Goal: Task Accomplishment & Management: Complete application form

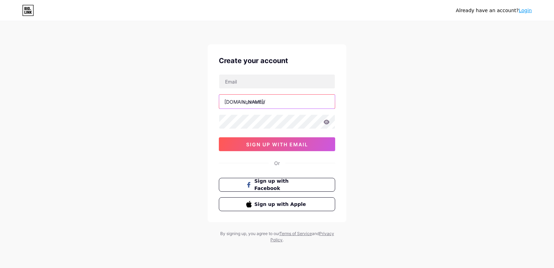
click at [264, 95] on input "text" at bounding box center [277, 102] width 116 height 14
type input "h2sr"
click at [283, 83] on input "text" at bounding box center [277, 81] width 116 height 14
type input "[EMAIL_ADDRESS][DOMAIN_NAME]"
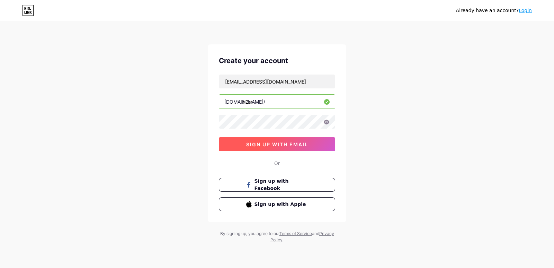
click at [316, 142] on button "sign up with email" at bounding box center [277, 144] width 116 height 14
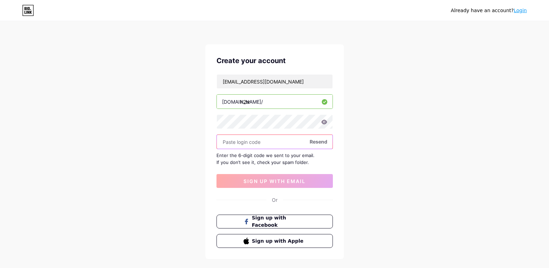
click at [284, 139] on input "text" at bounding box center [275, 142] width 116 height 14
paste input "551052"
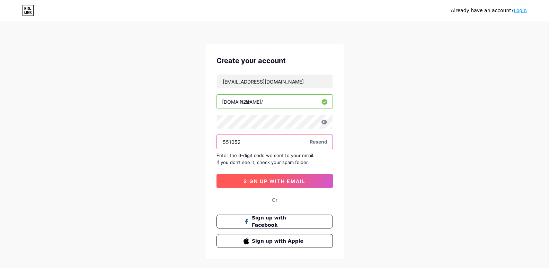
type input "551052"
click at [302, 175] on button "sign up with email" at bounding box center [274, 181] width 116 height 14
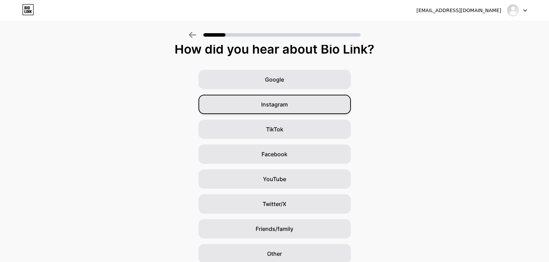
scroll to position [11, 0]
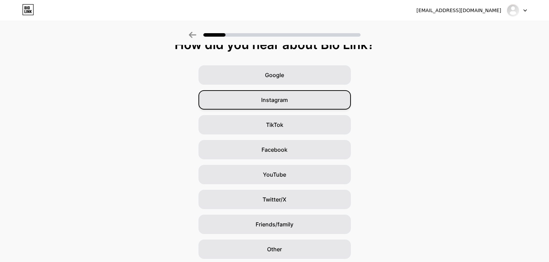
click at [332, 108] on div "Instagram" at bounding box center [274, 99] width 152 height 19
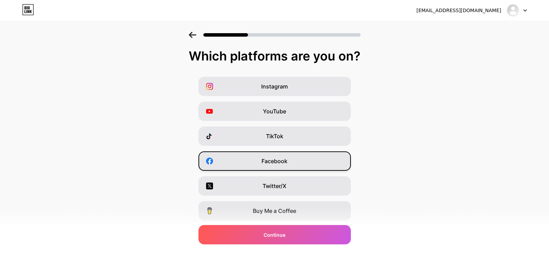
click at [336, 165] on div "Facebook" at bounding box center [274, 161] width 152 height 19
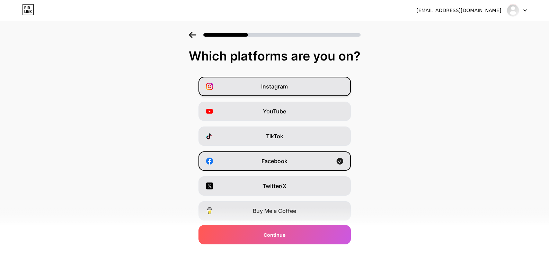
click at [319, 92] on div "Instagram" at bounding box center [274, 86] width 152 height 19
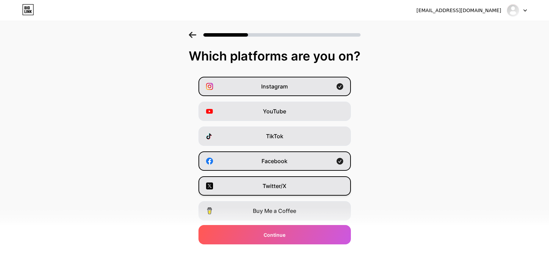
click at [317, 192] on div "Twitter/X" at bounding box center [274, 186] width 152 height 19
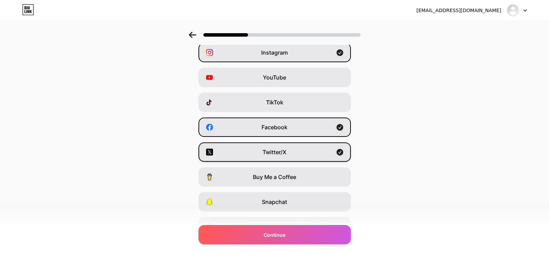
scroll to position [34, 0]
click at [196, 35] on icon at bounding box center [192, 35] width 7 height 6
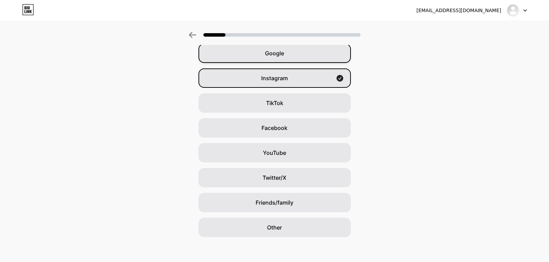
scroll to position [36, 0]
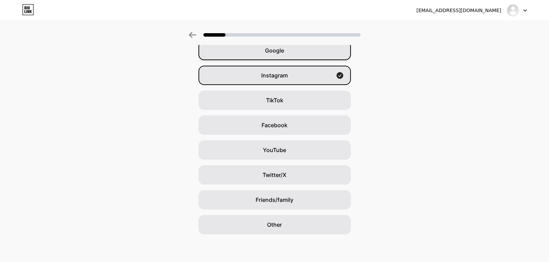
click at [265, 53] on div "Google" at bounding box center [274, 50] width 152 height 19
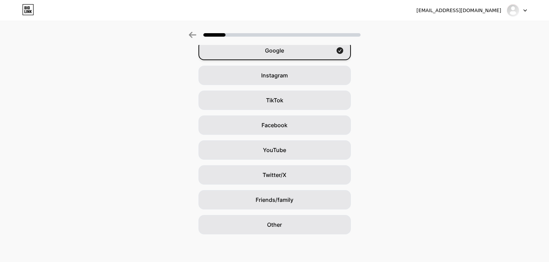
scroll to position [0, 0]
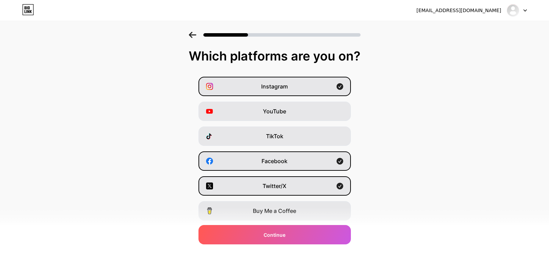
click at [196, 33] on icon at bounding box center [193, 35] width 8 height 6
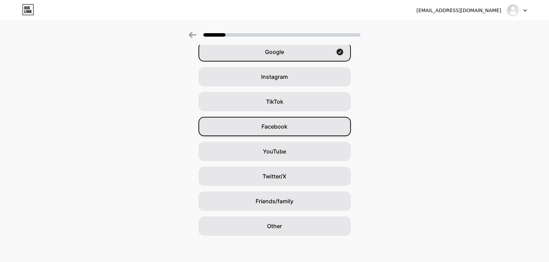
scroll to position [36, 0]
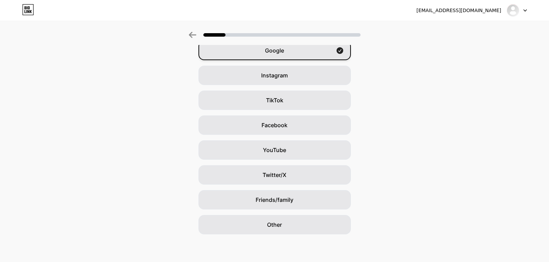
click at [304, 47] on div "Google" at bounding box center [274, 50] width 152 height 19
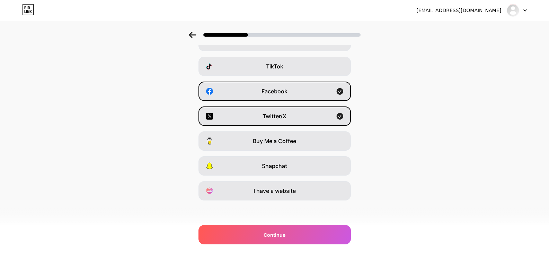
scroll to position [71, 0]
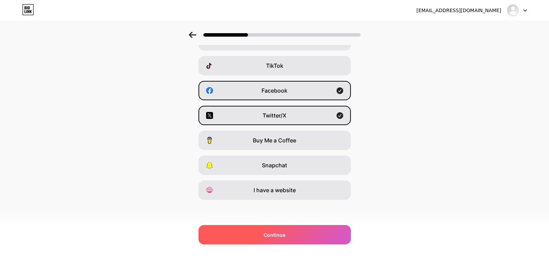
click at [330, 235] on div "Continue" at bounding box center [274, 234] width 152 height 19
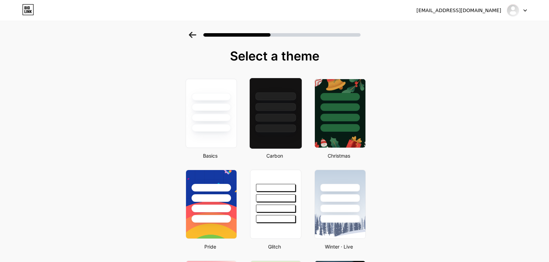
click at [287, 139] on div at bounding box center [275, 113] width 53 height 71
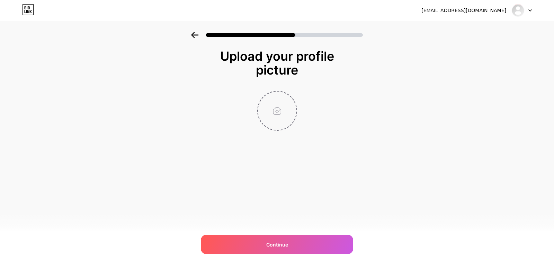
click at [279, 120] on input "file" at bounding box center [277, 110] width 38 height 38
type input "C:\fakepath\1000173236 (1).jpg"
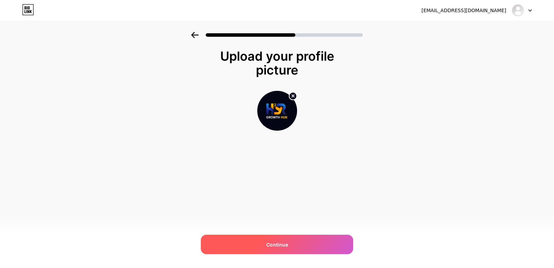
click at [290, 238] on div "Continue" at bounding box center [277, 243] width 152 height 19
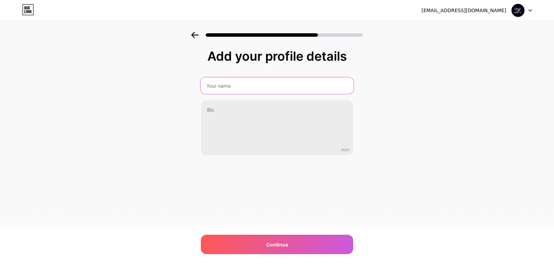
click at [255, 91] on input "text" at bounding box center [277, 85] width 153 height 17
type input "H2SR Growth Hub"
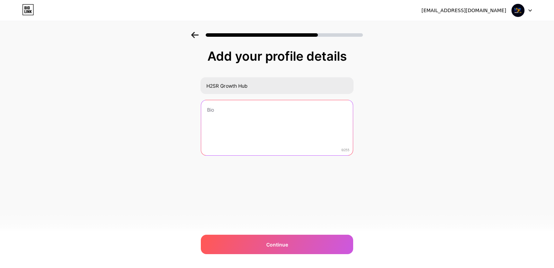
click at [241, 119] on textarea at bounding box center [277, 128] width 152 height 56
paste textarea "🚀 Helping brands & businesses grow with 360° Digital Marketing, E-Commerce Solu…"
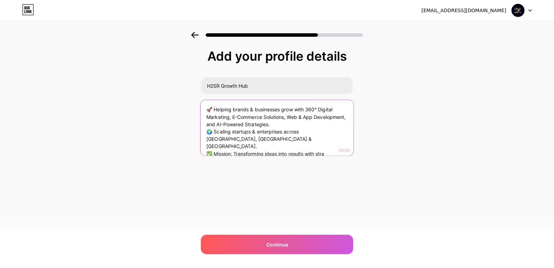
click at [255, 137] on textarea "🚀 Helping brands & businesses grow with 360° Digital Marketing, E-Commerce Solu…" at bounding box center [277, 128] width 153 height 56
click at [332, 144] on textarea "🚀 Helping brands & businesses grow with 360° Digital Marketing, E-Commerce Solu…" at bounding box center [277, 128] width 153 height 56
click at [333, 140] on textarea "🚀 Helping brands & businesses grow with 360° Digital Marketing, E-Commerce Solu…" at bounding box center [277, 128] width 153 height 56
type textarea "🚀 Helping brands & businesses grow with 360° Digital Marketing, E-Commerce Solu…"
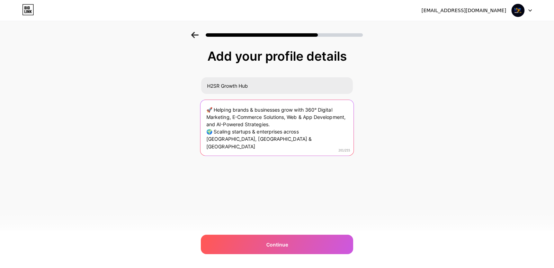
click at [317, 140] on textarea "🚀 Helping brands & businesses grow with 360° Digital Marketing, E-Commerce Solu…" at bounding box center [277, 128] width 153 height 56
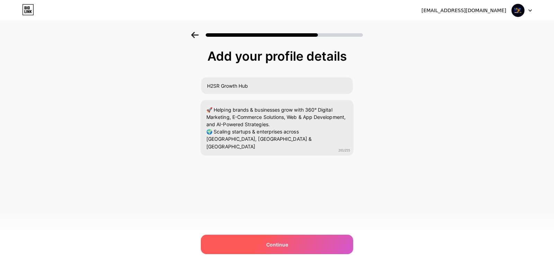
click at [303, 248] on div "Continue" at bounding box center [277, 243] width 152 height 19
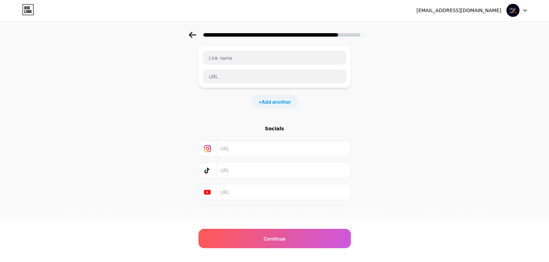
scroll to position [41, 0]
click at [278, 98] on span "Add another" at bounding box center [275, 101] width 29 height 7
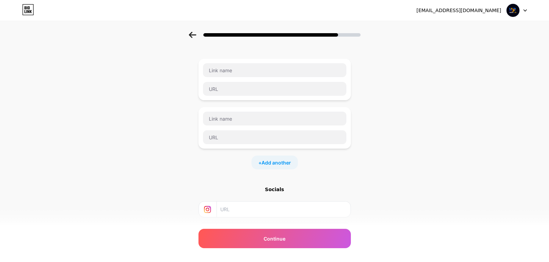
scroll to position [29, 0]
click at [194, 41] on div at bounding box center [274, 33] width 549 height 24
click at [195, 28] on div at bounding box center [274, 33] width 549 height 24
click at [194, 35] on icon at bounding box center [192, 35] width 7 height 6
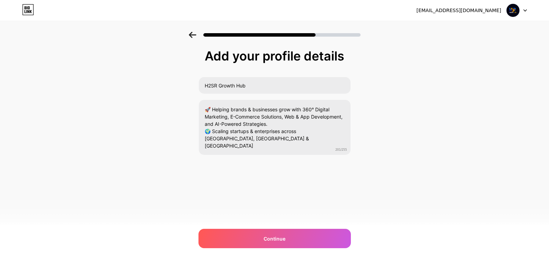
scroll to position [0, 0]
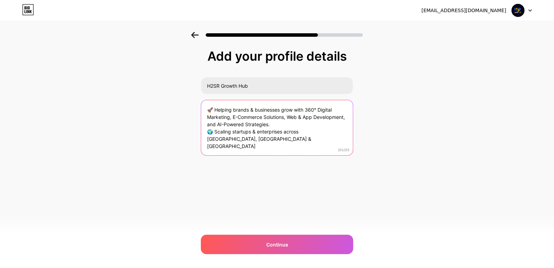
click at [276, 145] on textarea "🚀 Helping brands & businesses grow with 360° Digital Marketing, E-Commerce Solu…" at bounding box center [277, 128] width 152 height 56
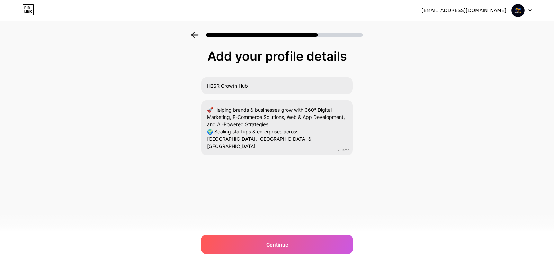
click at [198, 34] on icon at bounding box center [195, 35] width 8 height 6
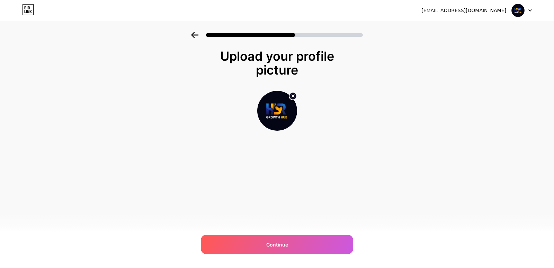
click at [198, 34] on icon at bounding box center [195, 35] width 8 height 6
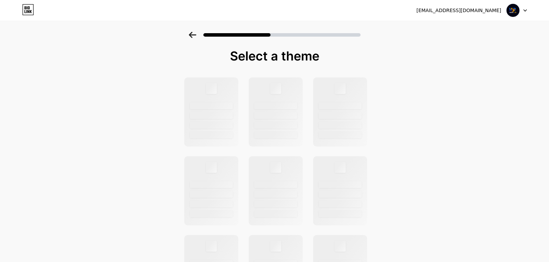
click at [196, 34] on icon at bounding box center [193, 35] width 8 height 6
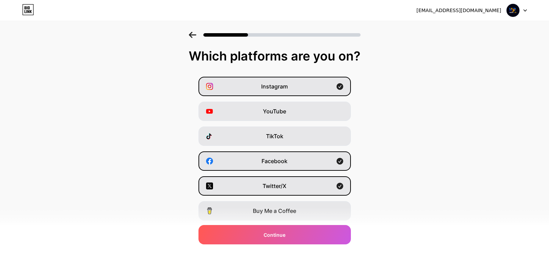
click at [196, 34] on icon at bounding box center [193, 35] width 8 height 6
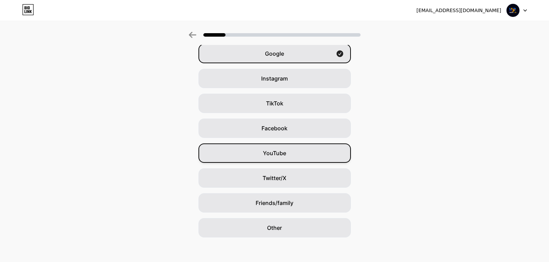
scroll to position [36, 0]
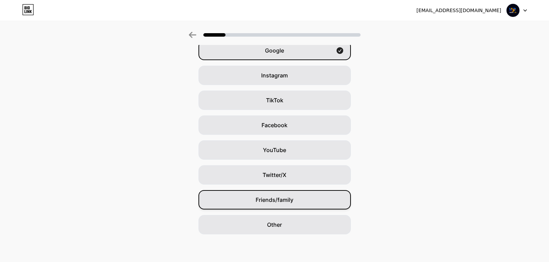
click at [283, 202] on span "Friends/family" at bounding box center [275, 200] width 38 height 8
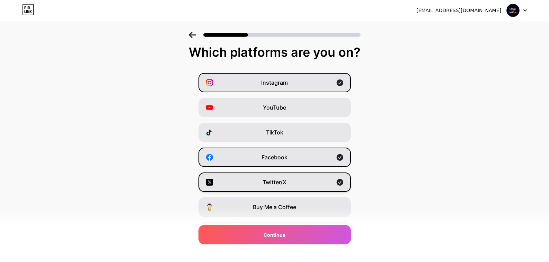
scroll to position [0, 0]
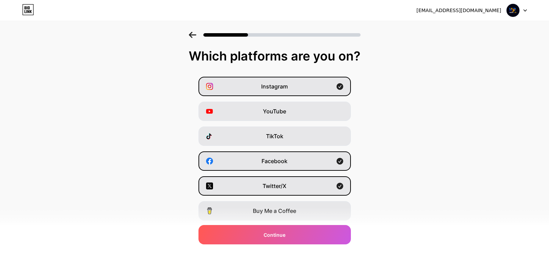
click at [196, 38] on div at bounding box center [274, 33] width 549 height 24
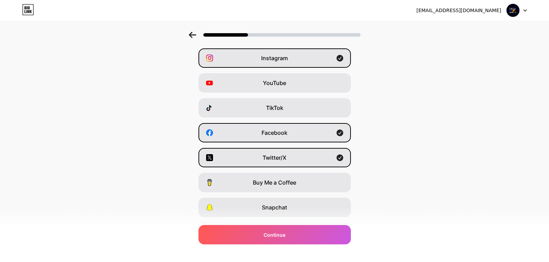
scroll to position [30, 0]
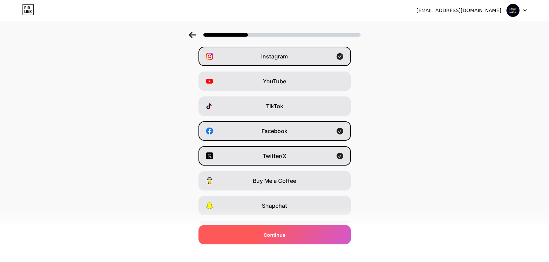
click at [297, 239] on div "Continue" at bounding box center [274, 234] width 152 height 19
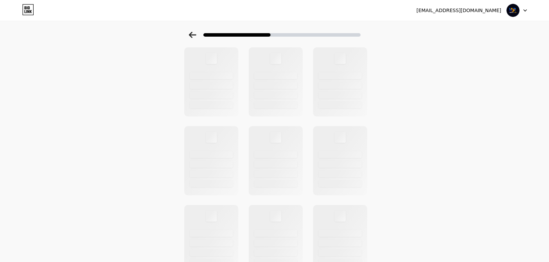
scroll to position [0, 0]
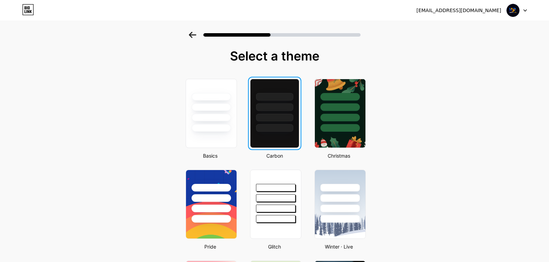
click at [301, 142] on div at bounding box center [274, 113] width 53 height 73
click at [299, 140] on div at bounding box center [274, 113] width 49 height 69
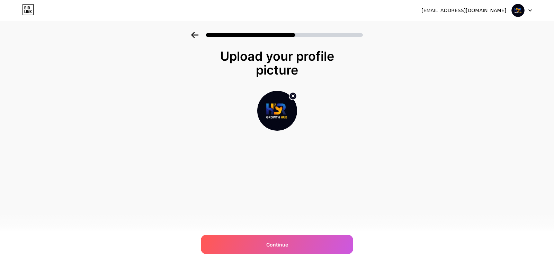
click at [296, 138] on div "Upload your profile picture Continue" at bounding box center [277, 107] width 139 height 116
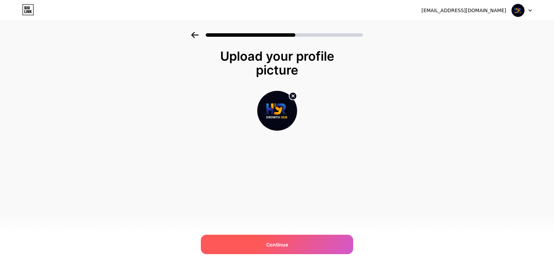
click at [278, 247] on span "Continue" at bounding box center [277, 244] width 22 height 7
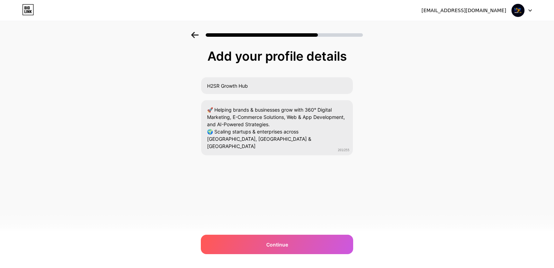
click at [278, 247] on span "Continue" at bounding box center [277, 244] width 22 height 7
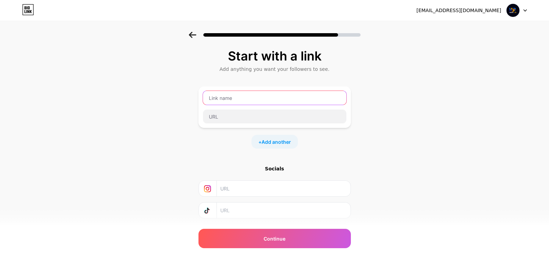
click at [253, 104] on input "text" at bounding box center [274, 98] width 143 height 14
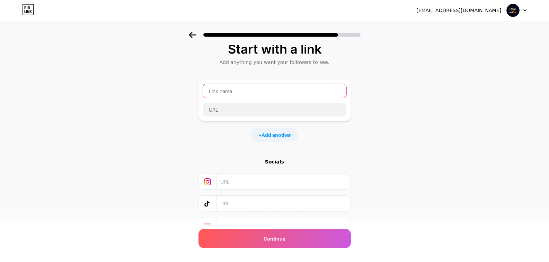
scroll to position [9, 0]
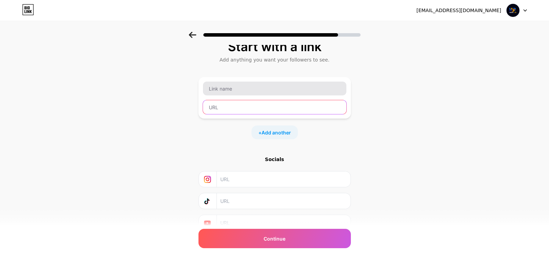
click at [253, 104] on input "text" at bounding box center [274, 107] width 143 height 14
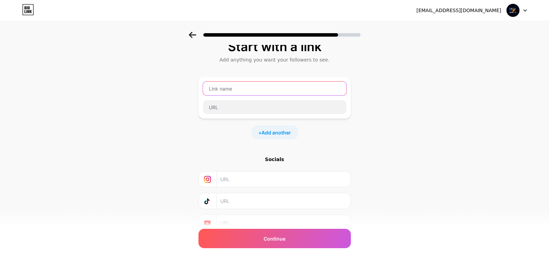
click at [250, 88] on input "text" at bounding box center [274, 89] width 143 height 14
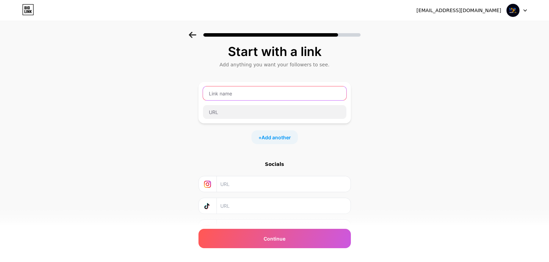
scroll to position [3, 0]
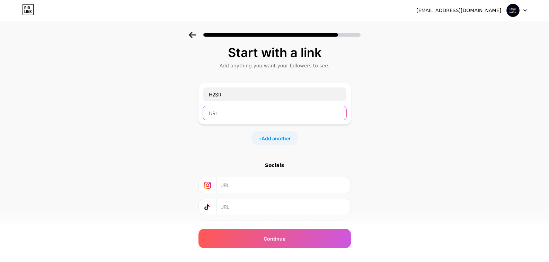
click at [235, 115] on input "text" at bounding box center [274, 113] width 143 height 14
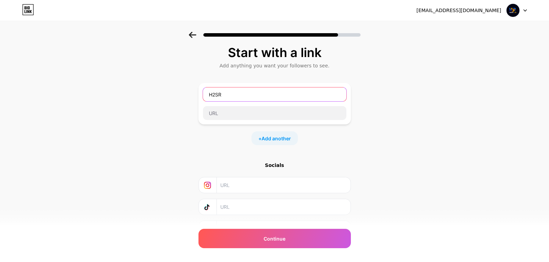
click at [252, 99] on input "H2SR" at bounding box center [274, 95] width 143 height 14
type input "H2SR Growth Hub"
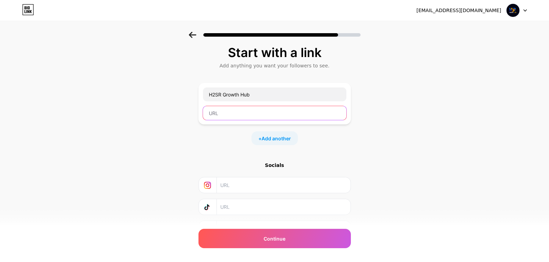
click at [245, 115] on input "text" at bounding box center [274, 113] width 143 height 14
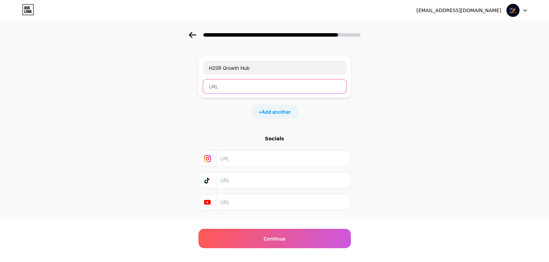
scroll to position [35, 0]
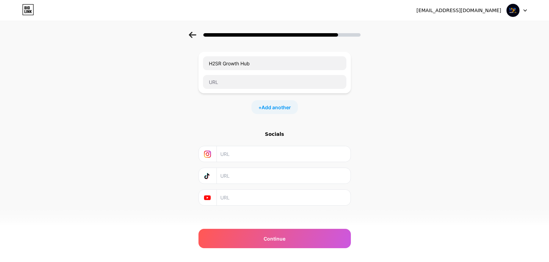
click at [243, 151] on input "text" at bounding box center [283, 154] width 126 height 16
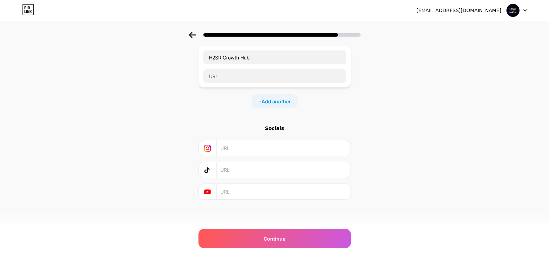
scroll to position [39, 0]
click at [279, 128] on div "Socials" at bounding box center [274, 129] width 152 height 7
click at [196, 32] on icon at bounding box center [193, 35] width 8 height 6
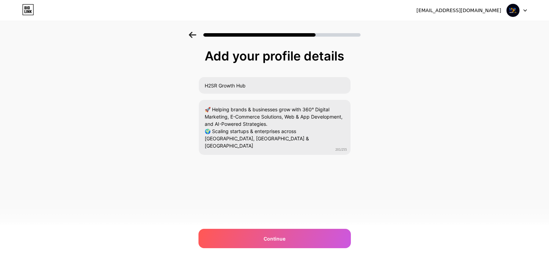
scroll to position [0, 0]
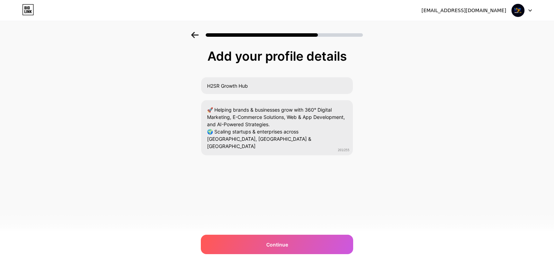
click at [198, 32] on icon at bounding box center [195, 35] width 8 height 6
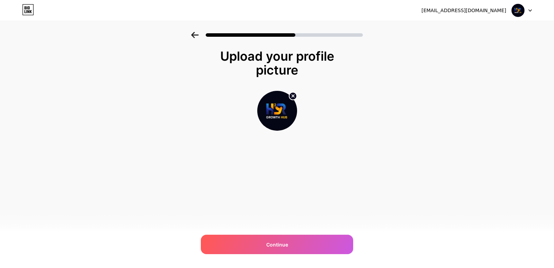
click at [198, 32] on icon at bounding box center [195, 35] width 8 height 6
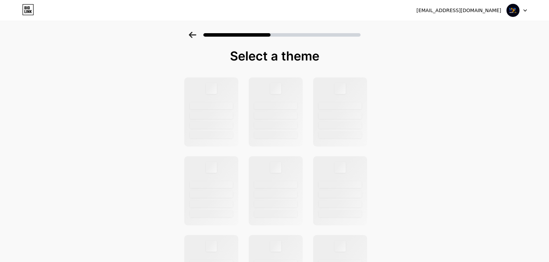
click at [196, 32] on icon at bounding box center [193, 35] width 8 height 6
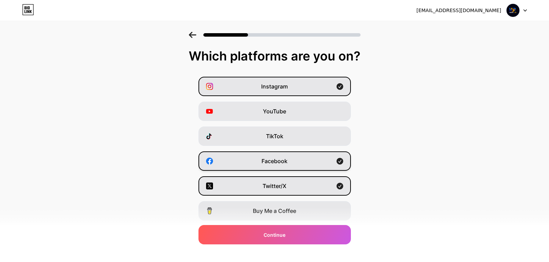
click at [245, 154] on div "Facebook" at bounding box center [274, 161] width 152 height 19
click at [260, 163] on div "Facebook" at bounding box center [274, 161] width 152 height 19
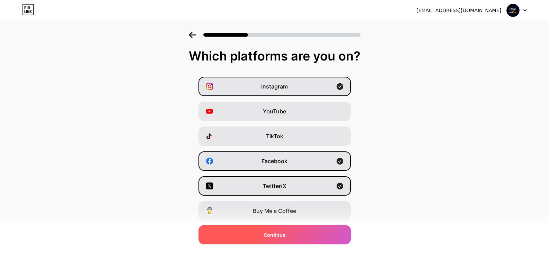
click at [277, 235] on span "Continue" at bounding box center [275, 235] width 22 height 7
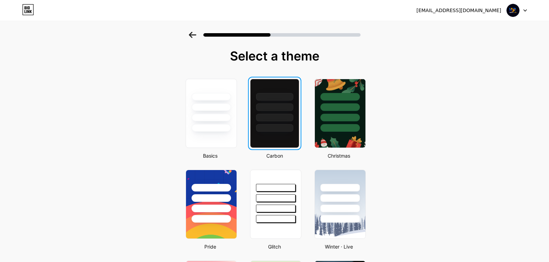
click at [283, 127] on div at bounding box center [274, 128] width 37 height 8
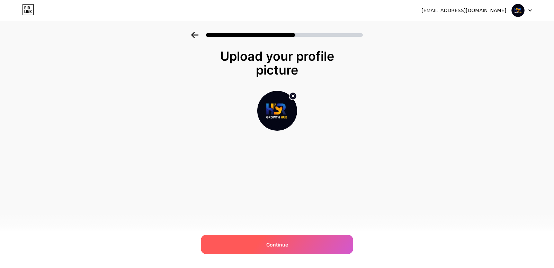
click at [319, 244] on div "Continue" at bounding box center [277, 243] width 152 height 19
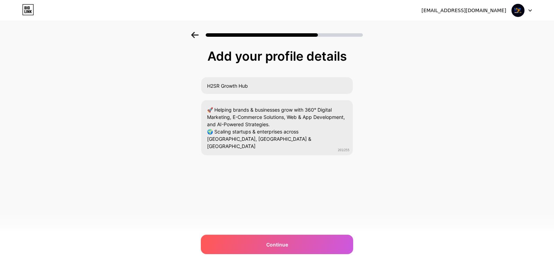
click at [319, 244] on div "Continue" at bounding box center [277, 243] width 152 height 19
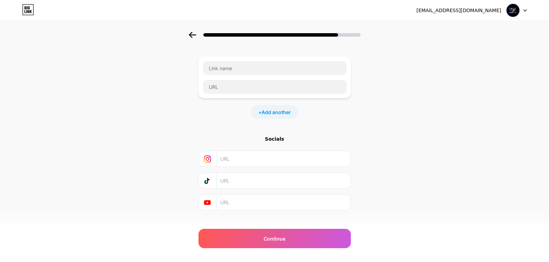
scroll to position [41, 0]
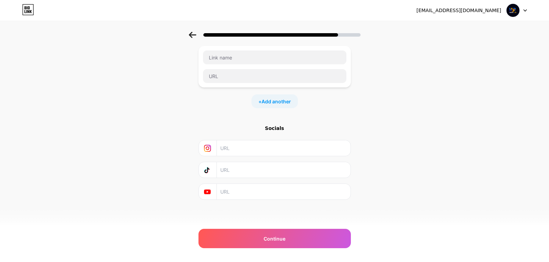
drag, startPoint x: 191, startPoint y: 28, endPoint x: 195, endPoint y: 36, distance: 9.5
click at [195, 36] on div at bounding box center [274, 33] width 549 height 24
click at [195, 36] on icon at bounding box center [193, 35] width 8 height 6
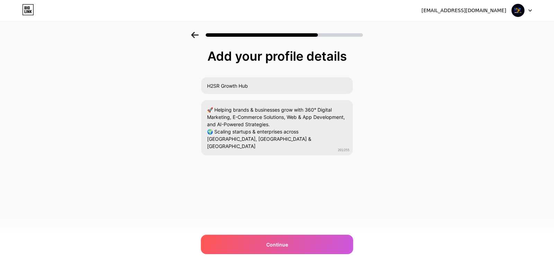
click at [195, 36] on icon at bounding box center [195, 35] width 8 height 6
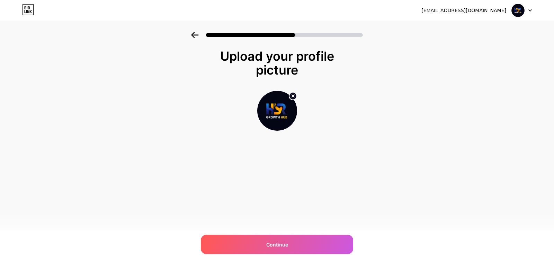
click at [195, 36] on icon at bounding box center [195, 35] width 8 height 6
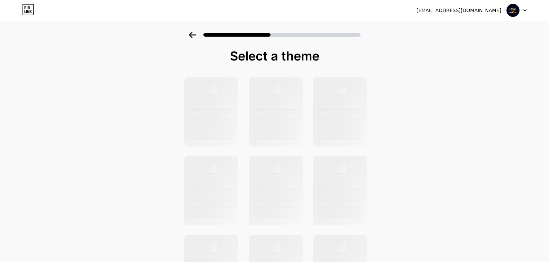
click at [195, 36] on icon at bounding box center [193, 35] width 8 height 6
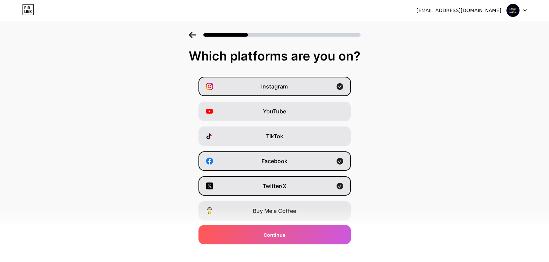
click at [195, 36] on icon at bounding box center [193, 35] width 8 height 6
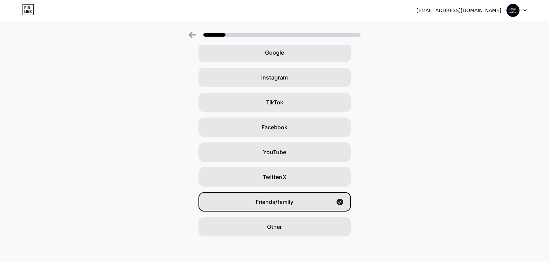
scroll to position [33, 0]
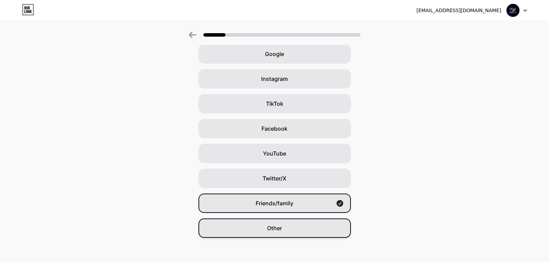
click at [214, 234] on div "Other" at bounding box center [274, 228] width 152 height 19
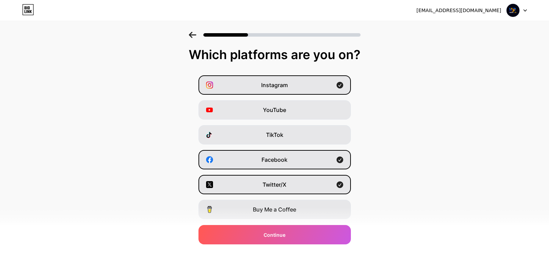
scroll to position [0, 0]
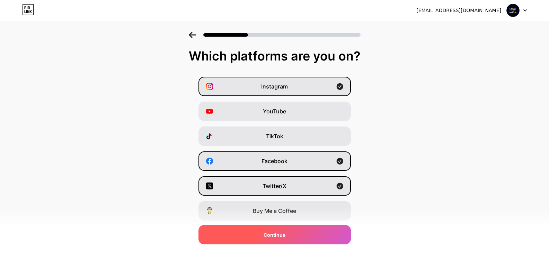
click at [267, 239] on span "Continue" at bounding box center [275, 235] width 22 height 7
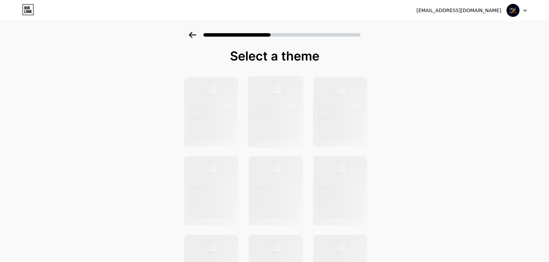
click at [275, 84] on div at bounding box center [275, 87] width 11 height 11
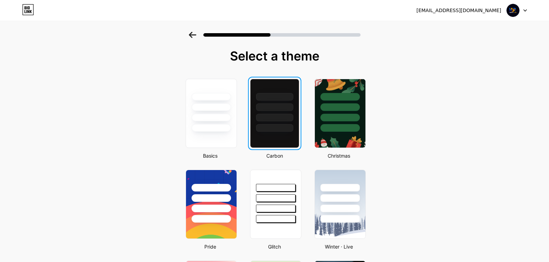
click at [275, 84] on div at bounding box center [274, 105] width 48 height 53
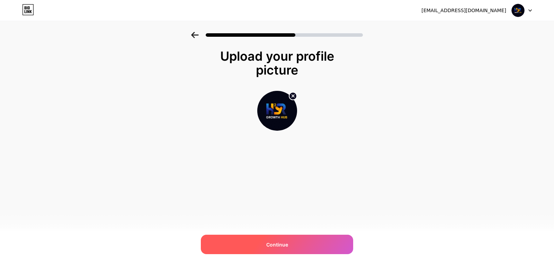
click at [284, 240] on div "Continue" at bounding box center [277, 243] width 152 height 19
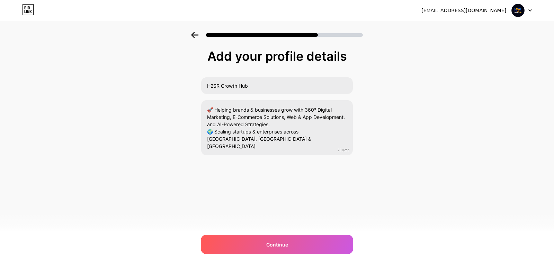
click at [284, 240] on div "Continue" at bounding box center [277, 243] width 152 height 19
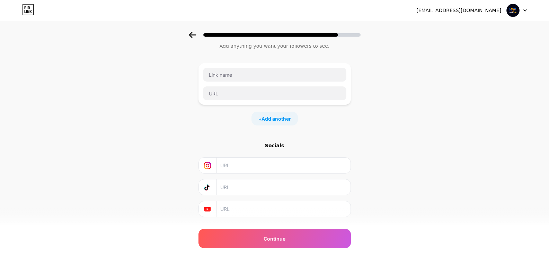
scroll to position [41, 0]
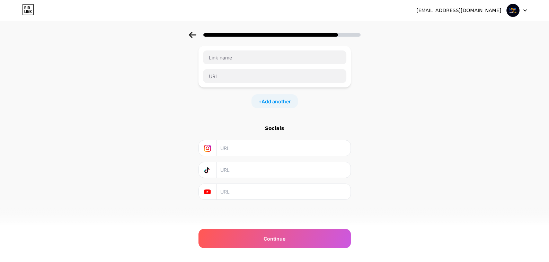
drag, startPoint x: 262, startPoint y: 136, endPoint x: 261, endPoint y: 153, distance: 16.7
click at [261, 153] on div "Socials" at bounding box center [274, 162] width 152 height 75
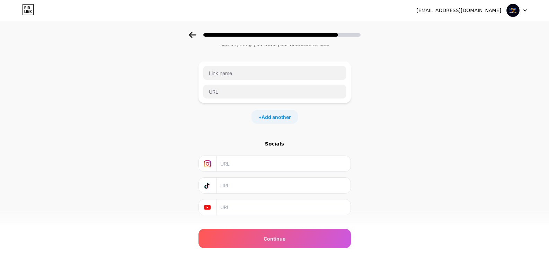
scroll to position [24, 0]
click at [260, 73] on input "text" at bounding box center [274, 74] width 143 height 14
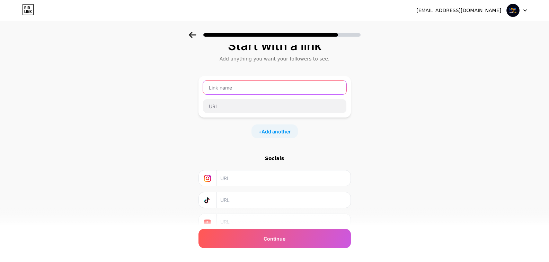
scroll to position [0, 0]
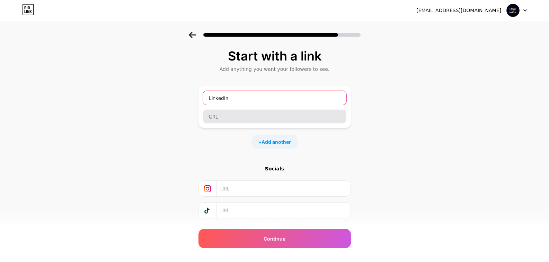
type input "LinkedIn"
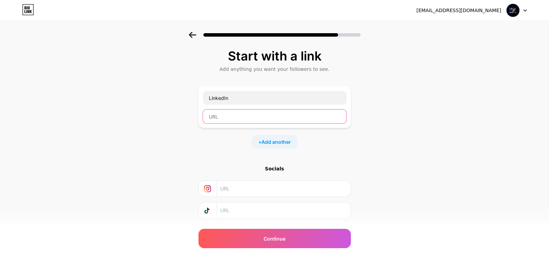
click at [250, 118] on input "text" at bounding box center [274, 117] width 143 height 14
paste input "[URL][DOMAIN_NAME]"
type input "[URL][DOMAIN_NAME]"
click at [284, 144] on span "Add another" at bounding box center [275, 142] width 29 height 7
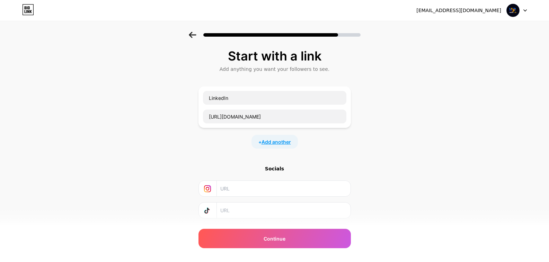
scroll to position [0, 0]
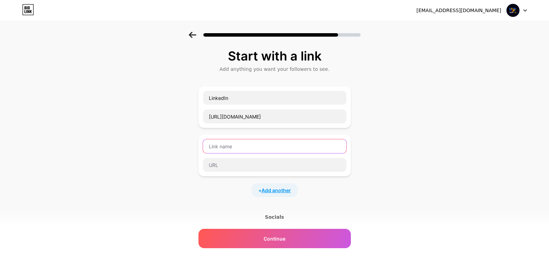
click at [284, 144] on input "text" at bounding box center [274, 147] width 143 height 14
type input "Facebook"
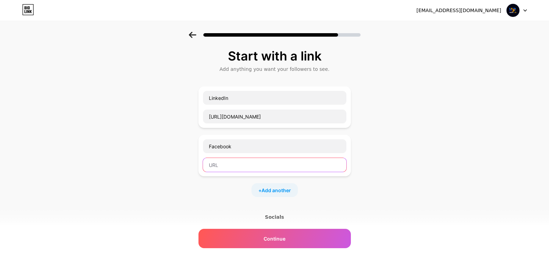
click at [271, 163] on input "text" at bounding box center [274, 165] width 143 height 14
paste input "[URL][DOMAIN_NAME]"
type input "[URL][DOMAIN_NAME]"
click at [274, 190] on span "Add another" at bounding box center [275, 190] width 29 height 7
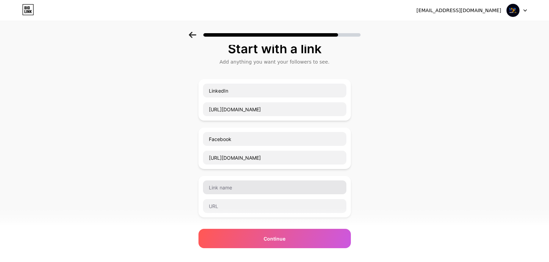
scroll to position [17, 0]
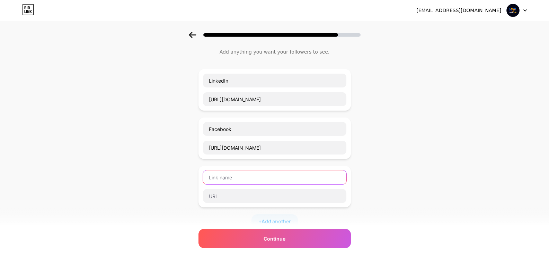
click at [273, 178] on input "text" at bounding box center [274, 178] width 143 height 14
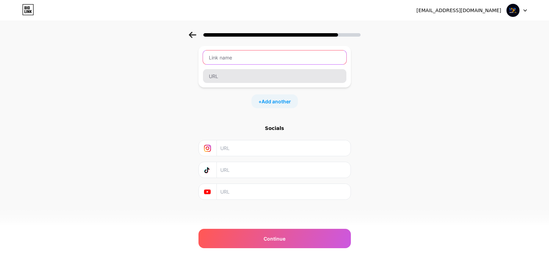
scroll to position [136, 0]
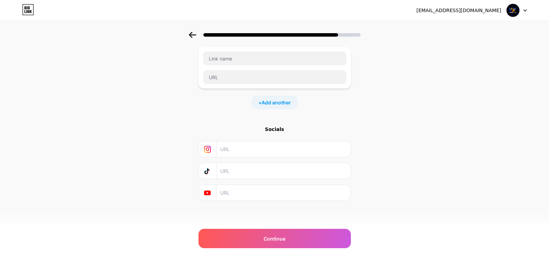
click at [275, 150] on input "text" at bounding box center [283, 150] width 126 height 16
paste input "[URL][DOMAIN_NAME]"
type input "[URL][DOMAIN_NAME]"
click at [416, 149] on div "Start with a link Add anything you want your followers to see. LinkedIn [URL][D…" at bounding box center [274, 65] width 549 height 340
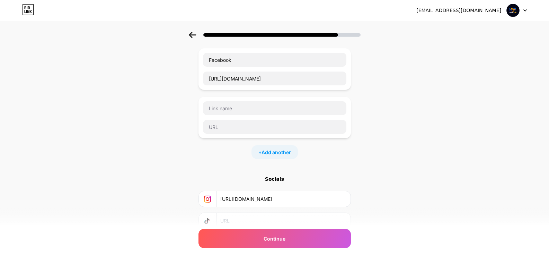
scroll to position [86, 0]
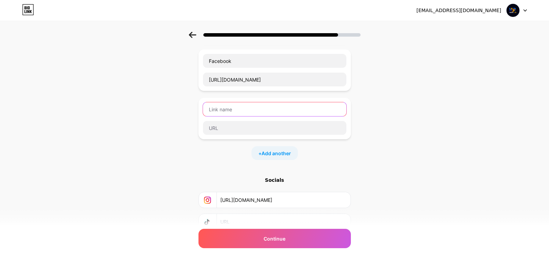
click at [222, 108] on input "text" at bounding box center [274, 110] width 143 height 14
type input "Twitter"
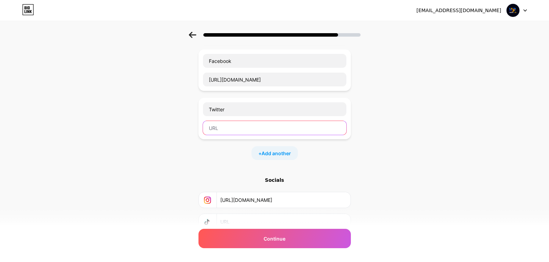
click at [228, 128] on input "text" at bounding box center [274, 128] width 143 height 14
paste input "[URL][DOMAIN_NAME]"
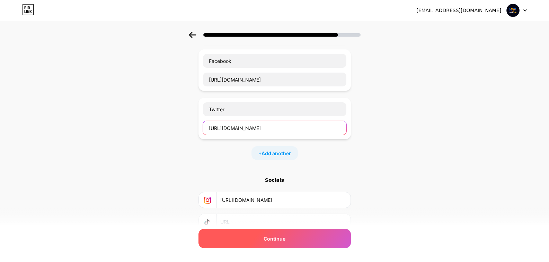
type input "[URL][DOMAIN_NAME]"
click at [310, 246] on div "Continue" at bounding box center [274, 238] width 152 height 19
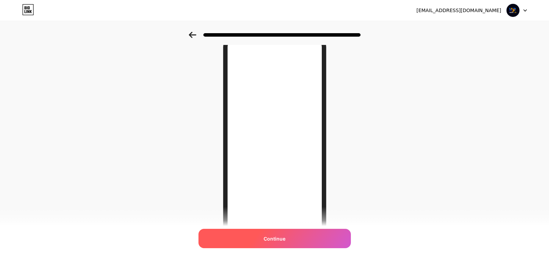
scroll to position [34, 0]
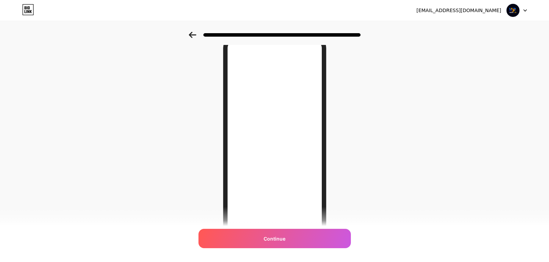
click at [197, 40] on div at bounding box center [274, 33] width 549 height 24
click at [193, 35] on icon at bounding box center [192, 35] width 7 height 6
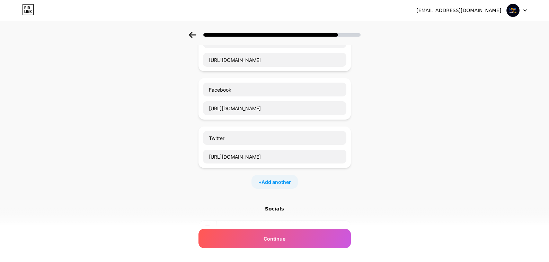
scroll to position [82, 0]
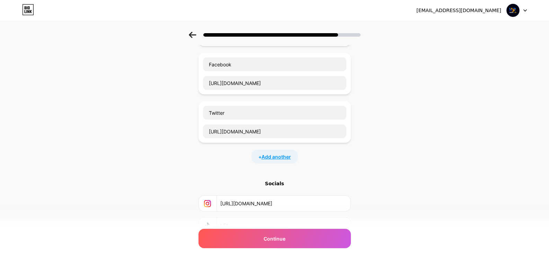
click at [266, 160] on span "Add another" at bounding box center [275, 156] width 29 height 7
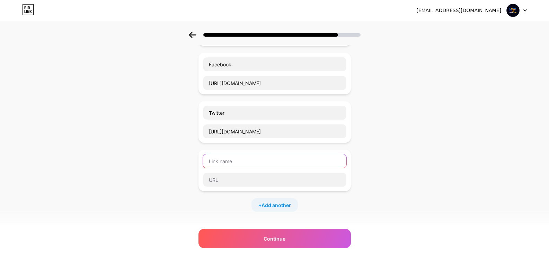
click at [261, 162] on input "text" at bounding box center [274, 161] width 143 height 14
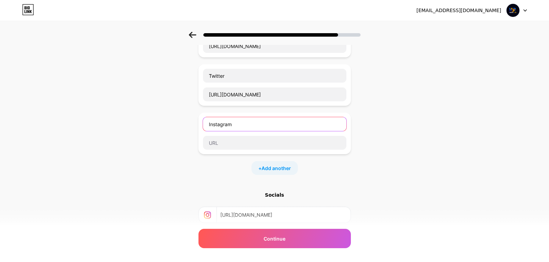
scroll to position [126, 0]
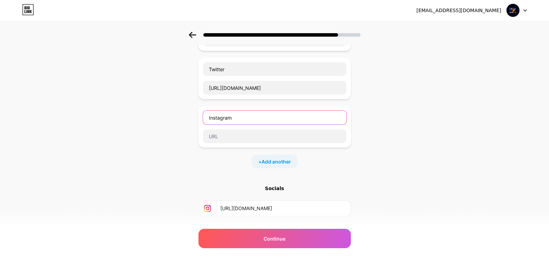
type input "Instagram"
click at [242, 209] on input "[URL][DOMAIN_NAME]" at bounding box center [283, 209] width 126 height 16
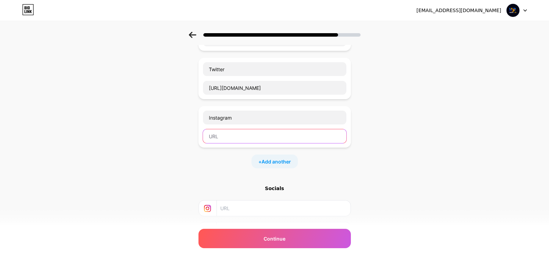
click at [276, 138] on input "text" at bounding box center [274, 137] width 143 height 14
paste input "[URL][DOMAIN_NAME]"
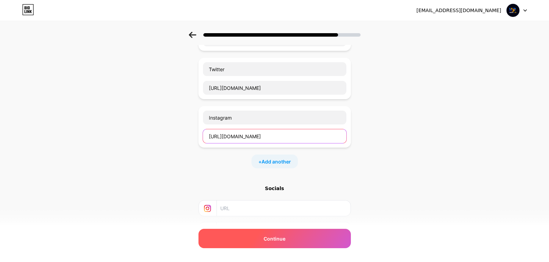
type input "[URL][DOMAIN_NAME]"
click at [320, 234] on div "Continue" at bounding box center [274, 238] width 152 height 19
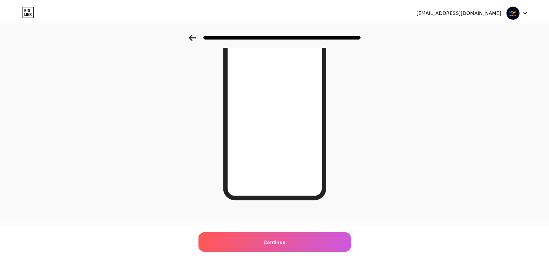
scroll to position [0, 0]
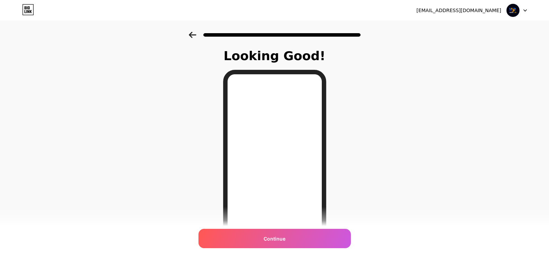
click at [319, 238] on div "Continue" at bounding box center [274, 238] width 152 height 19
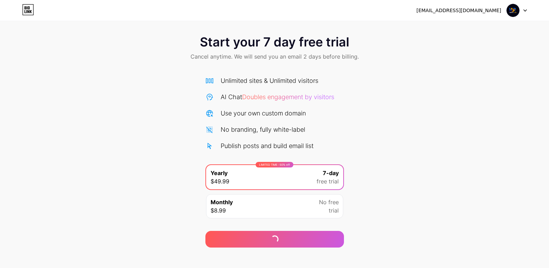
scroll to position [6, 0]
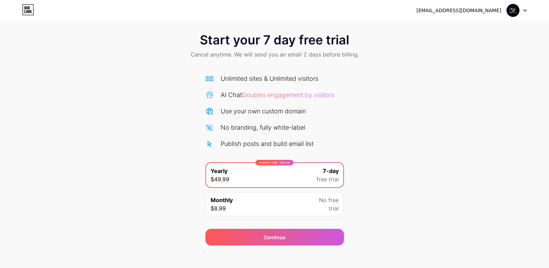
click at [328, 200] on span "No free" at bounding box center [329, 200] width 20 height 8
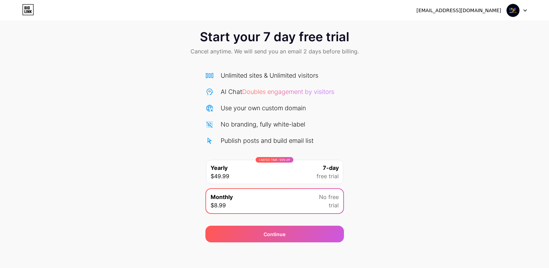
scroll to position [9, 0]
click at [523, 14] on div at bounding box center [517, 10] width 20 height 12
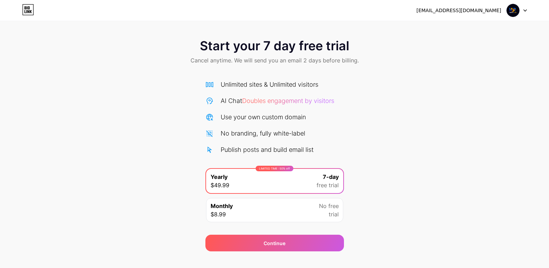
click at [26, 12] on icon at bounding box center [28, 9] width 12 height 11
click at [517, 14] on img at bounding box center [512, 10] width 13 height 13
click at [511, 20] on li "Logout" at bounding box center [483, 28] width 86 height 19
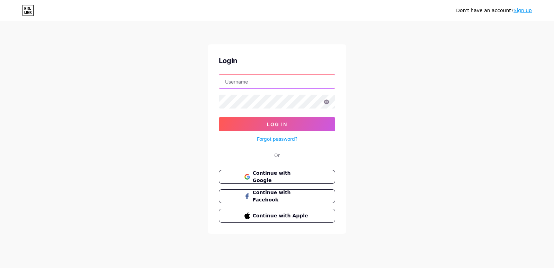
type input "[EMAIL_ADDRESS][DOMAIN_NAME]"
click at [302, 91] on form "[EMAIL_ADDRESS][DOMAIN_NAME] Log In Forgot password?" at bounding box center [277, 108] width 116 height 69
click at [308, 77] on input "[EMAIL_ADDRESS][DOMAIN_NAME]" at bounding box center [277, 81] width 116 height 14
